Goal: Task Accomplishment & Management: Use online tool/utility

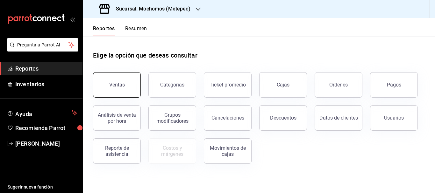
click at [110, 76] on button "Ventas" at bounding box center [117, 84] width 48 height 25
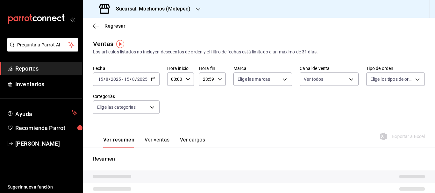
type input "PARROT,UBER_EATS,RAPPI,DIDI_FOOD,ONLINE"
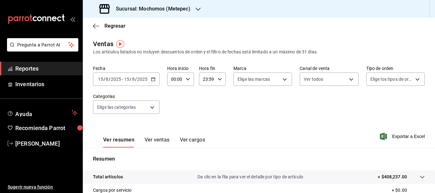
click at [100, 78] on input "15" at bounding box center [101, 79] width 6 height 5
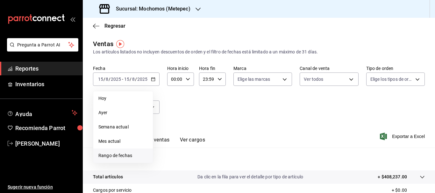
click at [123, 158] on span "Rango de fechas" at bounding box center [122, 156] width 49 height 7
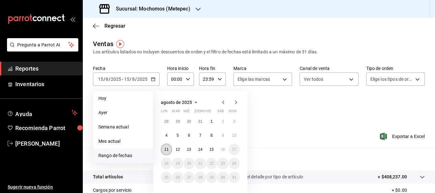
click at [165, 148] on abbr "11" at bounding box center [166, 149] width 4 height 4
click at [219, 149] on button "16" at bounding box center [222, 149] width 11 height 11
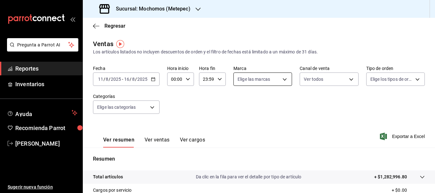
click at [239, 79] on body "Pregunta a Parrot AI Reportes Inventarios Ayuda Recomienda Parrot [PERSON_NAME]…" at bounding box center [217, 96] width 435 height 193
click at [240, 106] on input "checkbox" at bounding box center [239, 104] width 6 height 6
checkbox input "true"
type input "2365f74e-aa6b-4392-bdf2-72765591bddf"
checkbox input "true"
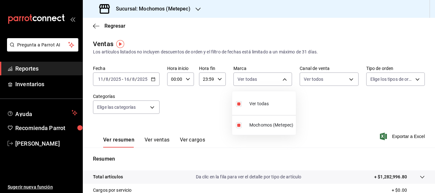
click at [310, 77] on div at bounding box center [217, 96] width 435 height 193
click at [310, 77] on body "Pregunta a Parrot AI Reportes Inventarios Ayuda Recomienda Parrot [PERSON_NAME]…" at bounding box center [217, 96] width 435 height 193
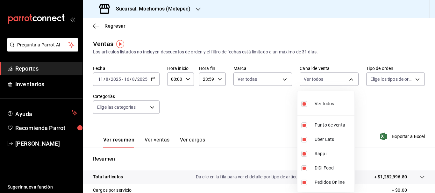
click at [368, 79] on div at bounding box center [217, 96] width 435 height 193
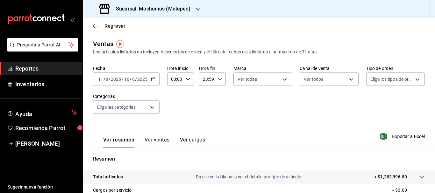
click at [368, 79] on body "Pregunta a Parrot AI Reportes Inventarios Ayuda Recomienda Parrot [PERSON_NAME]…" at bounding box center [217, 96] width 435 height 193
click at [369, 103] on input "checkbox" at bounding box center [369, 104] width 6 height 6
checkbox input "true"
type input "3a236ed8-2e24-47ca-8e59-ead494492482,da8509e8-5fca-4f62-958e-973104937870,EXTER…"
checkbox input "true"
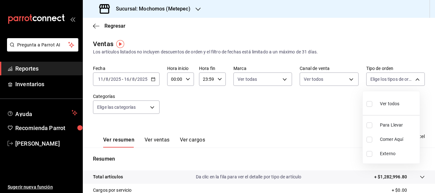
checkbox input "true"
click at [109, 107] on div at bounding box center [217, 96] width 435 height 193
click at [109, 107] on body "Pregunta a Parrot AI Reportes Inventarios Ayuda Recomienda Parrot [PERSON_NAME]…" at bounding box center [217, 96] width 435 height 193
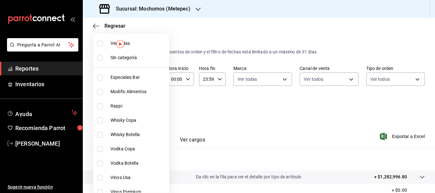
click at [100, 44] on input "checkbox" at bounding box center [100, 44] width 6 height 6
checkbox input "true"
type input "c9cbc288-c827-488d-81f5-370afefb1912,46081463-7037-4dd2-a9ab-e56ff6a8fa7c,bf958…"
checkbox input "true"
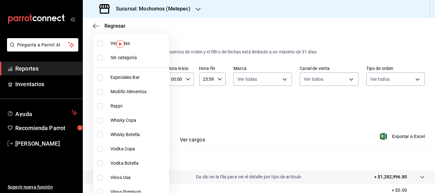
checkbox input "true"
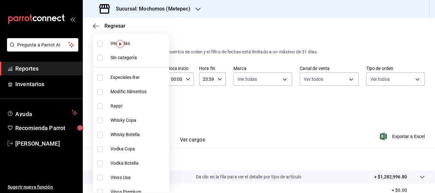
checkbox input "true"
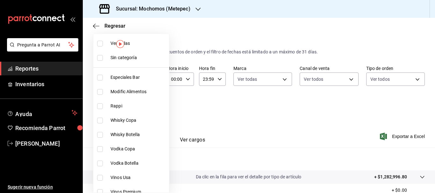
checkbox input "true"
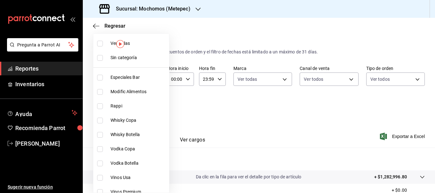
checkbox input "true"
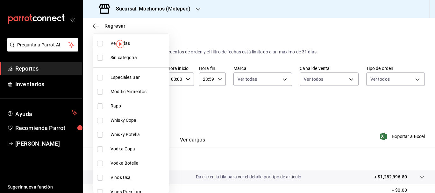
checkbox input "true"
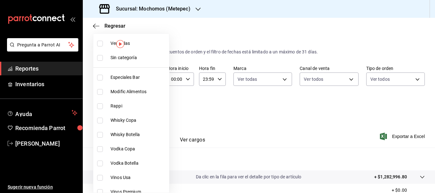
checkbox input "true"
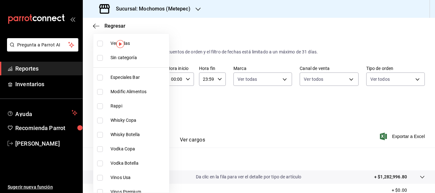
checkbox input "true"
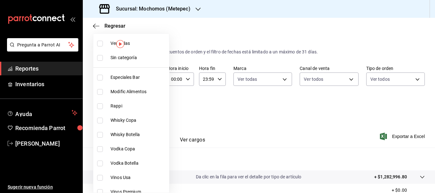
checkbox input "true"
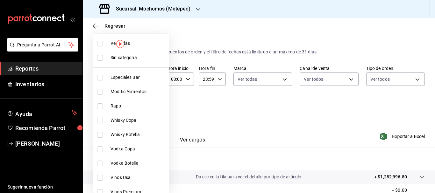
checkbox input "true"
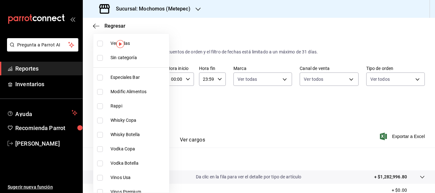
checkbox input "true"
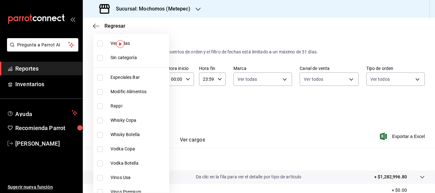
checkbox input "true"
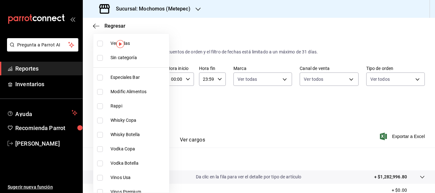
checkbox input "true"
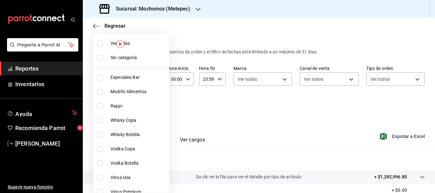
checkbox input "true"
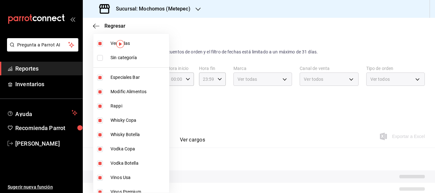
click at [101, 57] on input "checkbox" at bounding box center [100, 58] width 6 height 6
checkbox input "true"
click at [298, 121] on div at bounding box center [217, 96] width 435 height 193
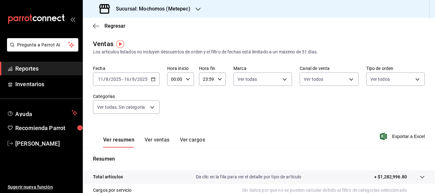
click at [398, 138] on span "Exportar a Excel" at bounding box center [403, 137] width 44 height 8
click at [392, 135] on span "Exportar a Excel" at bounding box center [403, 137] width 44 height 8
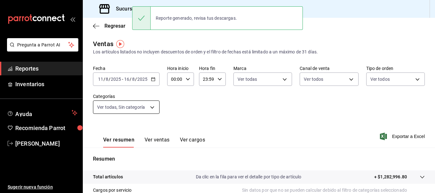
click at [155, 105] on body "Pregunta a Parrot AI Reportes Inventarios Ayuda Recomienda Parrot [PERSON_NAME]…" at bounding box center [217, 96] width 435 height 193
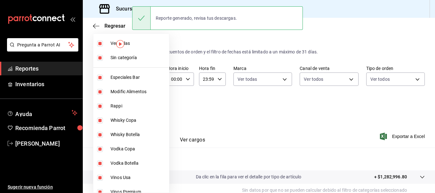
click at [268, 111] on div at bounding box center [217, 96] width 435 height 193
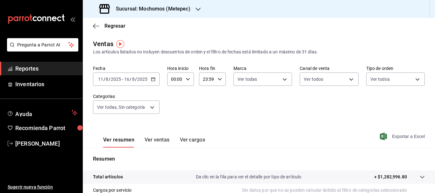
click at [396, 137] on span "Exportar a Excel" at bounding box center [403, 137] width 44 height 8
